Goal: Transaction & Acquisition: Obtain resource

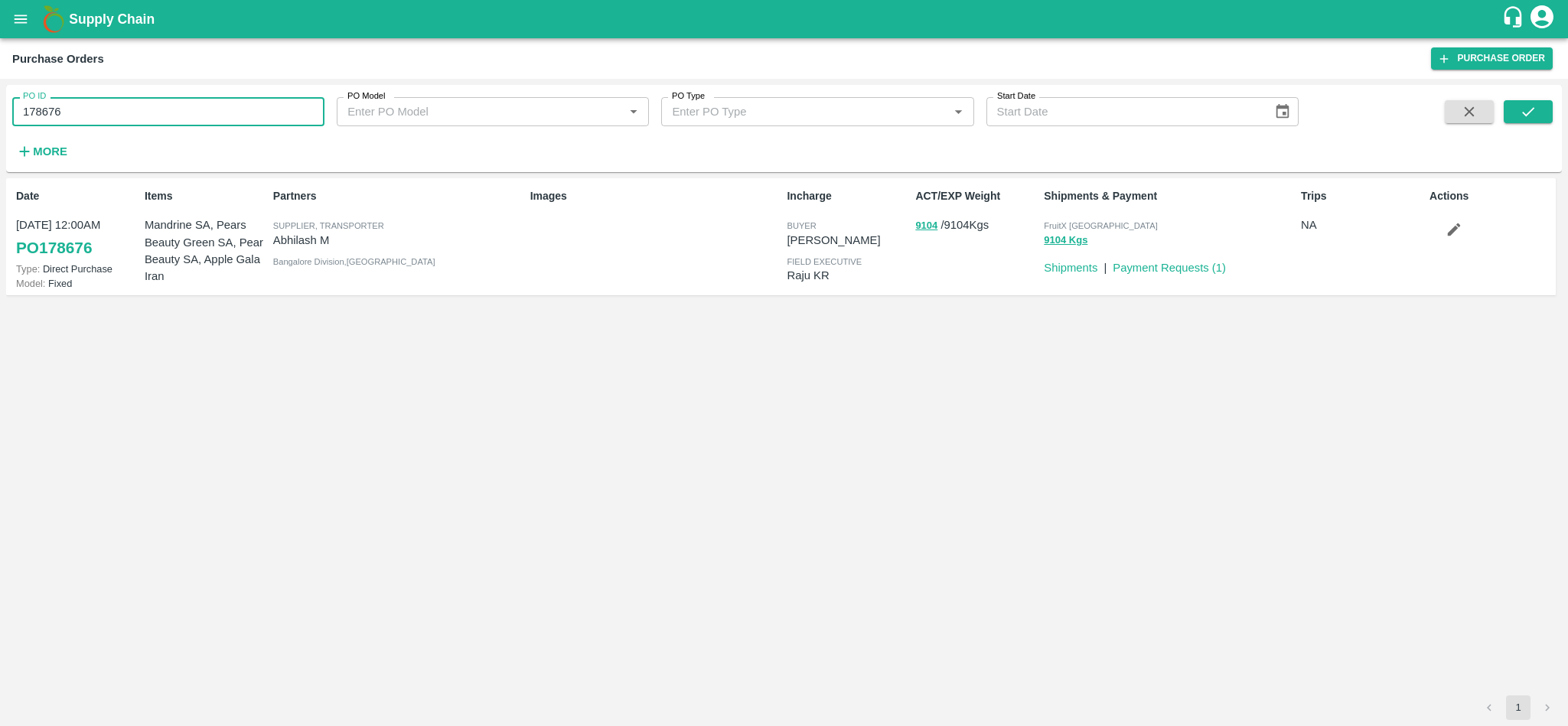
click at [120, 109] on input "178676" at bounding box center [168, 112] width 312 height 29
paste input "text"
click at [1536, 110] on icon "submit" at bounding box center [1528, 111] width 17 height 17
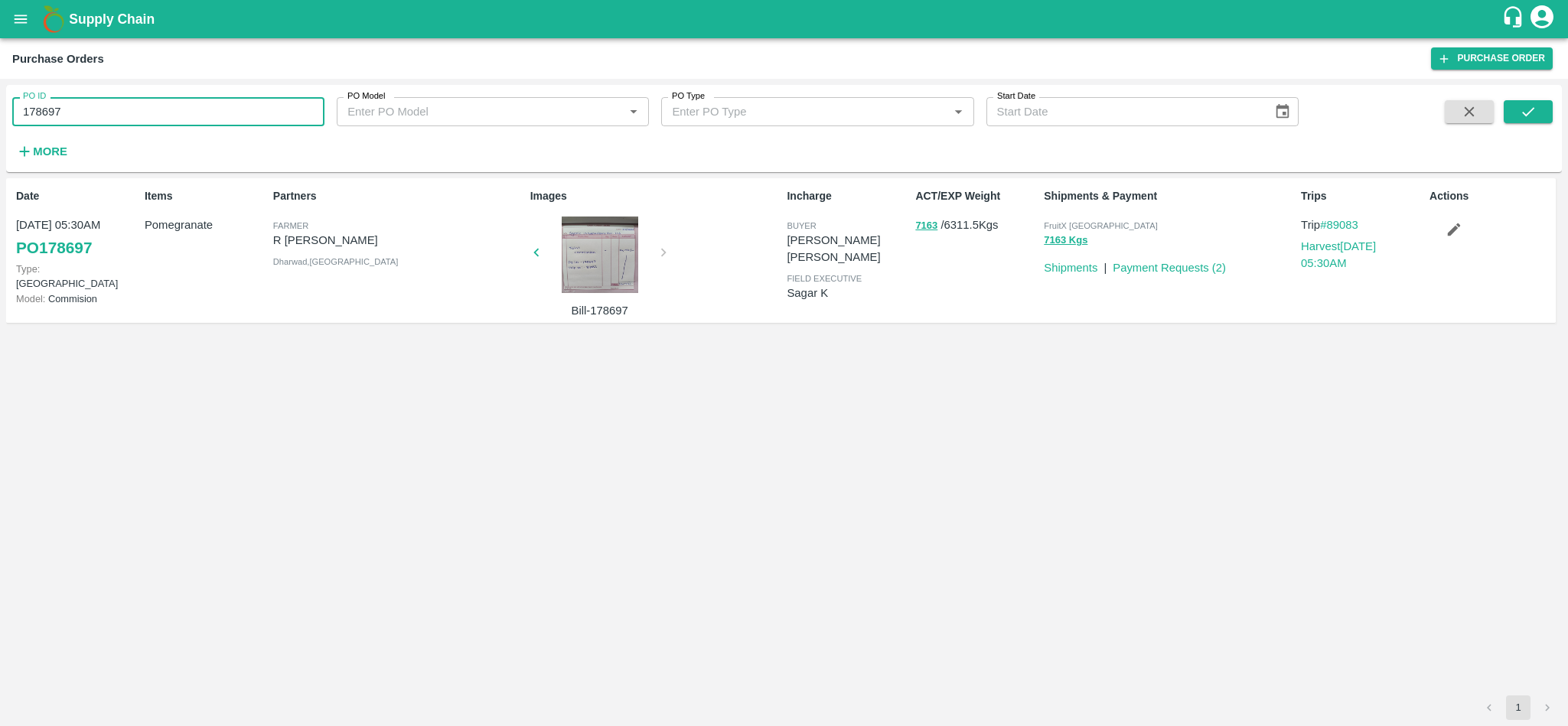
click at [104, 118] on input "178697" at bounding box center [168, 112] width 312 height 29
paste input "text"
type input "178481"
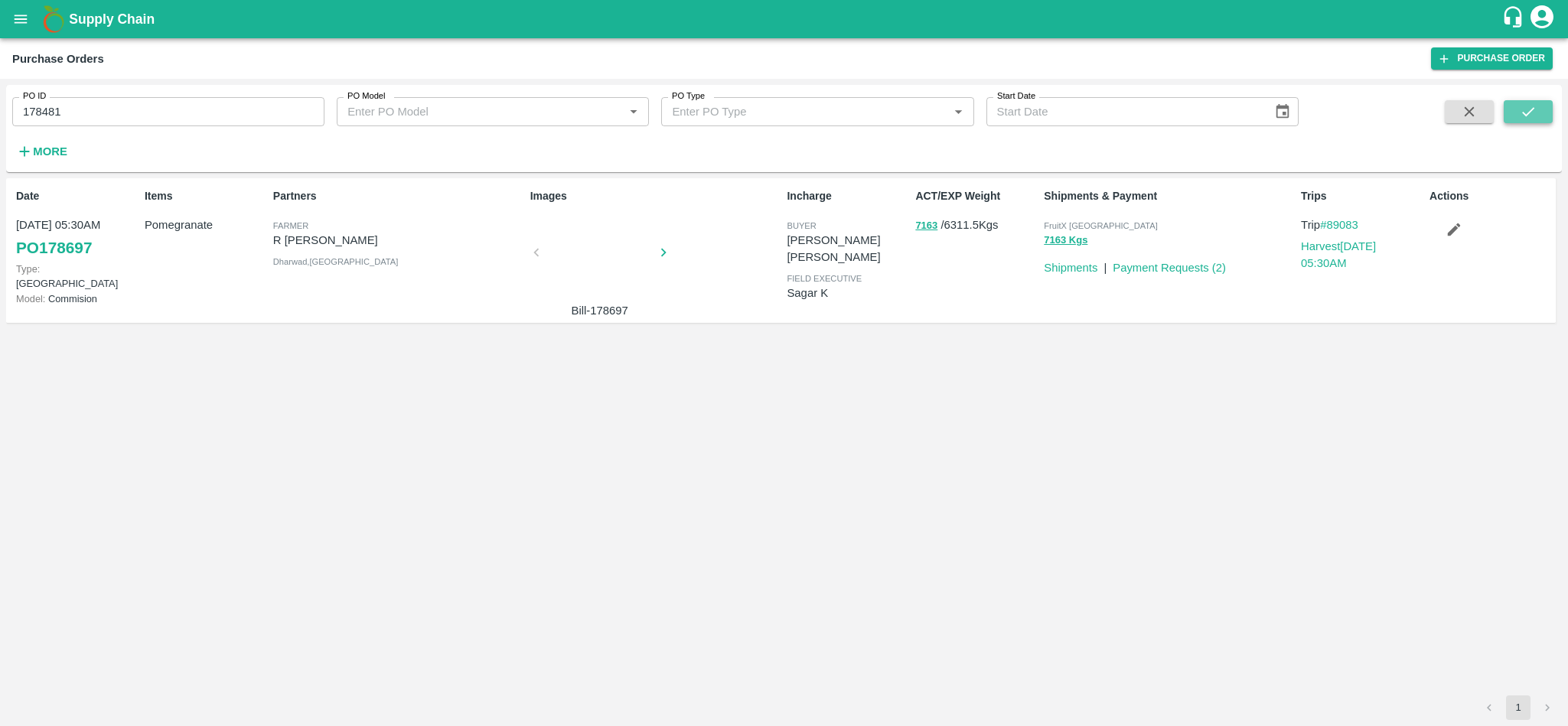
click at [1524, 100] on button "submit" at bounding box center [1528, 111] width 49 height 23
click at [1533, 109] on icon "submit" at bounding box center [1528, 111] width 12 height 9
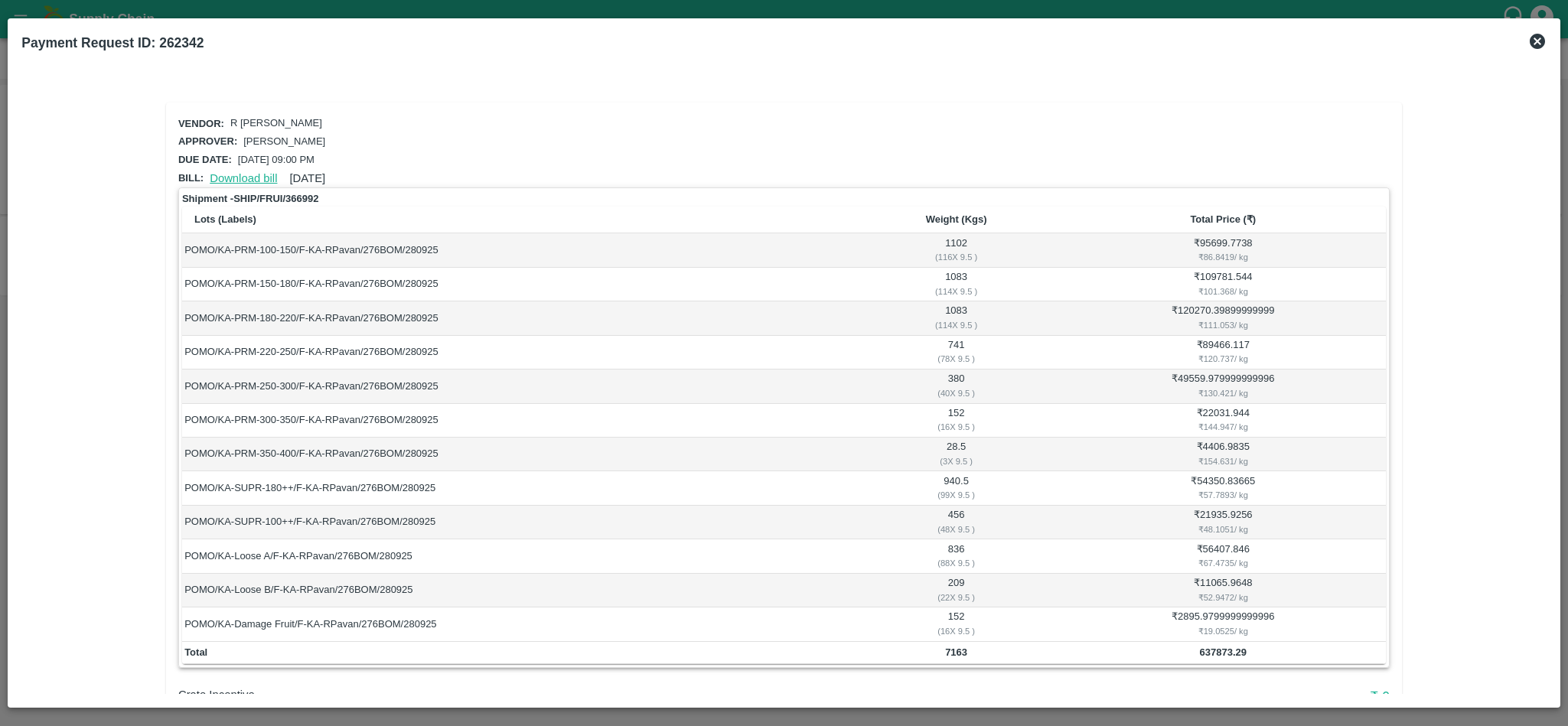
click at [235, 175] on link "Download bill" at bounding box center [243, 178] width 68 height 12
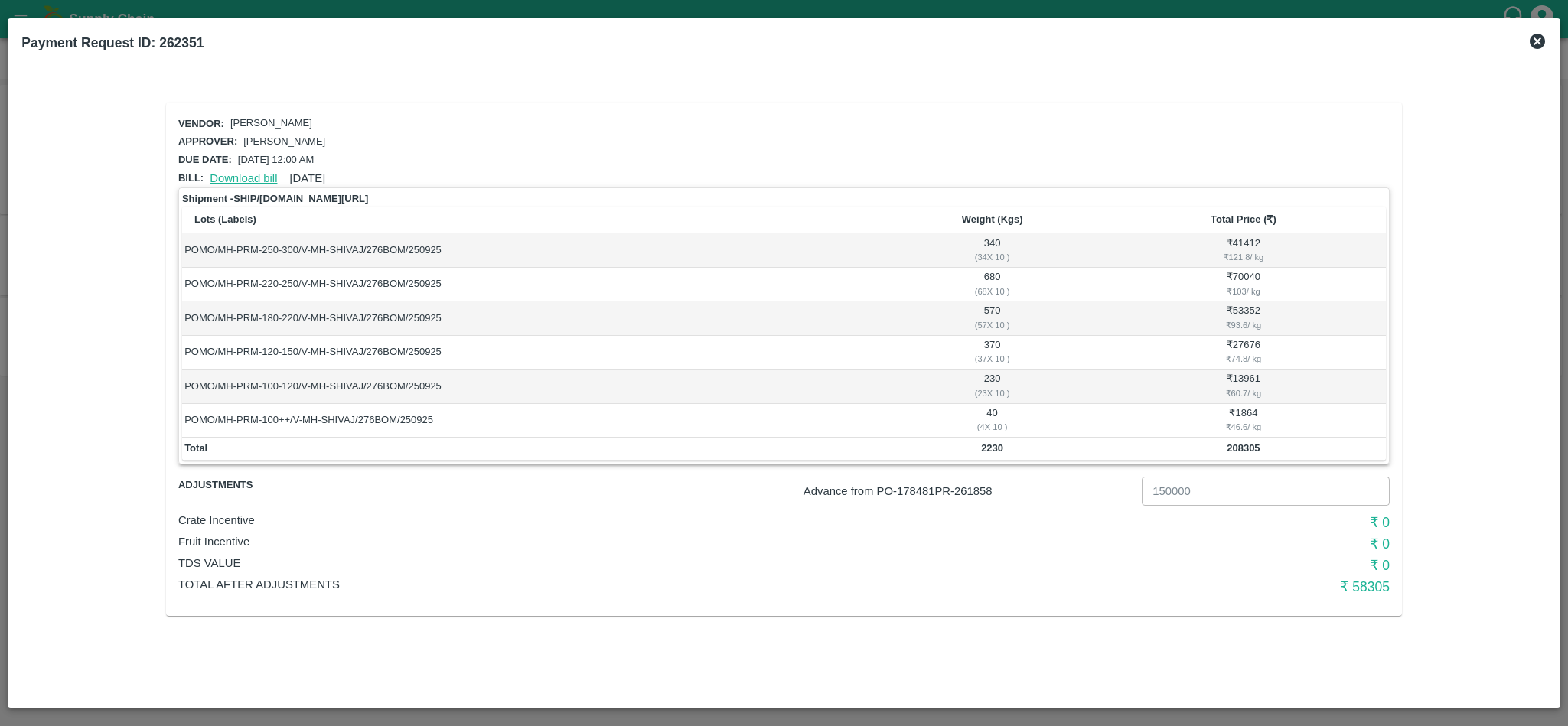
click at [247, 175] on link "Download bill" at bounding box center [243, 178] width 68 height 12
click at [981, 494] on p "Advance from PO- 178481 PR- 261858" at bounding box center [969, 491] width 332 height 17
copy p "261858"
